Goal: Transaction & Acquisition: Book appointment/travel/reservation

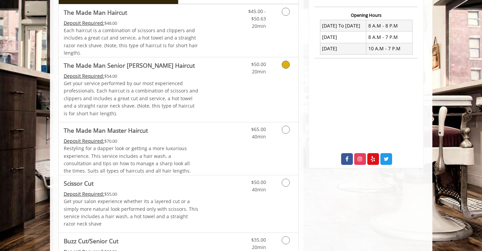
click at [207, 97] on link "Discounted Price" at bounding box center [218, 89] width 40 height 65
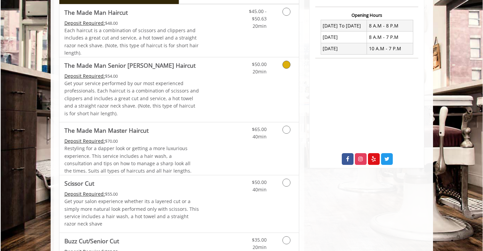
scroll to position [185, 0]
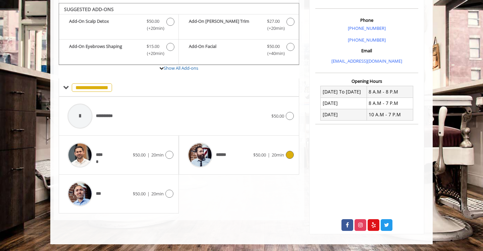
click at [202, 159] on img at bounding box center [200, 155] width 25 height 25
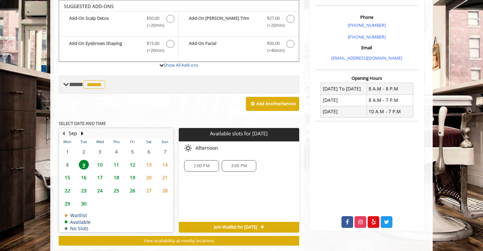
scroll to position [202, 0]
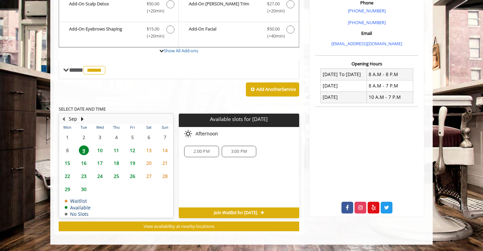
click at [235, 151] on span "3:00 PM" at bounding box center [239, 151] width 16 height 5
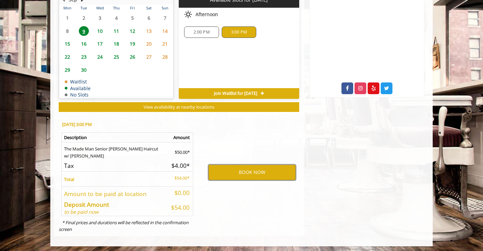
scroll to position [323, 0]
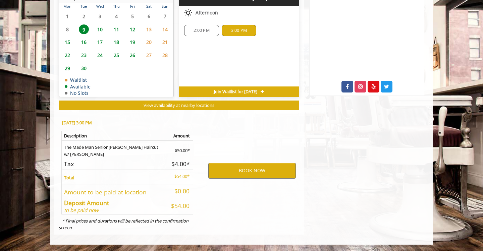
click at [235, 179] on div "BOOK NOW" at bounding box center [252, 171] width 104 height 114
click at [237, 174] on button "BOOK NOW" at bounding box center [253, 170] width 88 height 15
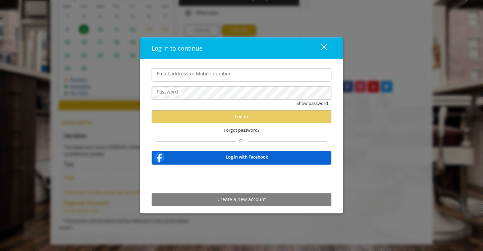
type input "**********"
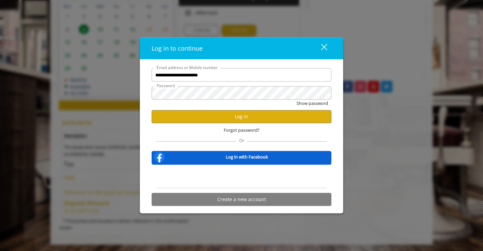
scroll to position [0, 0]
click at [220, 113] on button "Log in" at bounding box center [242, 116] width 180 height 13
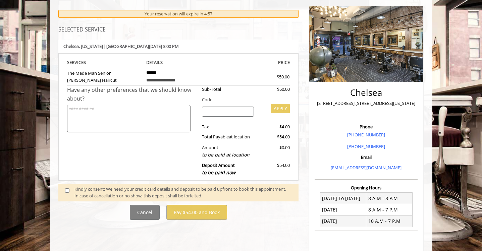
scroll to position [81, 0]
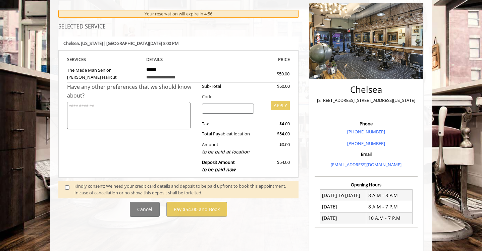
click at [70, 187] on span at bounding box center [70, 190] width 20 height 14
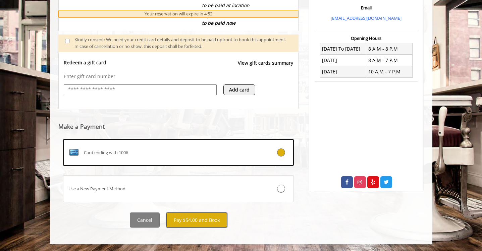
click at [204, 221] on button "Pay $54.00 and Book" at bounding box center [197, 220] width 61 height 15
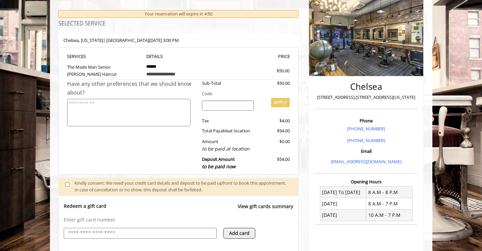
scroll to position [0, 0]
